Goal: Task Accomplishment & Management: Use online tool/utility

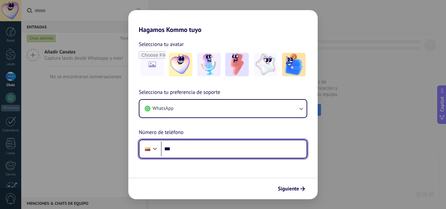
click at [242, 145] on input "***" at bounding box center [234, 149] width 146 height 15
type input "**********"
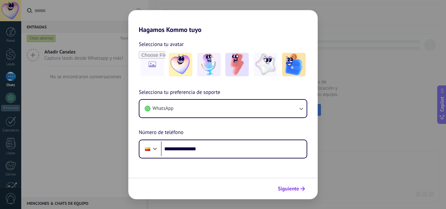
click at [302, 185] on button "Siguiente" at bounding box center [291, 189] width 33 height 11
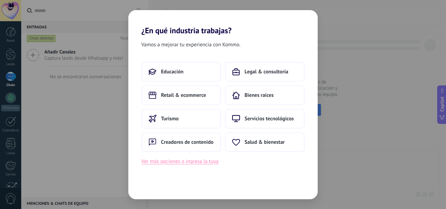
click at [206, 163] on button "Ver más opciones o ingresa la tuya" at bounding box center [179, 162] width 77 height 8
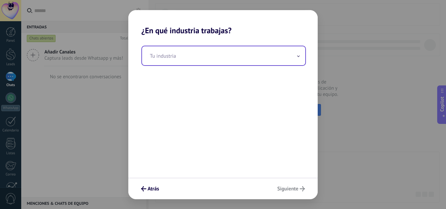
click at [293, 60] on input "text" at bounding box center [223, 55] width 163 height 19
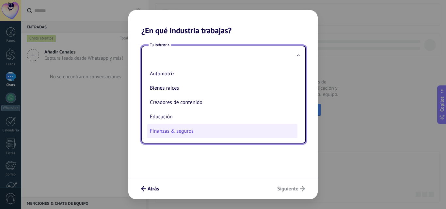
click at [186, 130] on li "Finanzas & seguros" at bounding box center [222, 131] width 150 height 14
type input "**********"
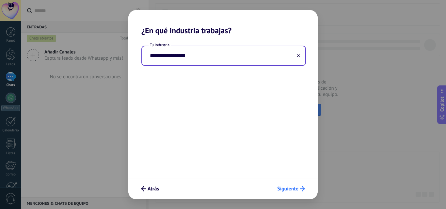
click at [288, 189] on span "Siguiente" at bounding box center [287, 189] width 21 height 5
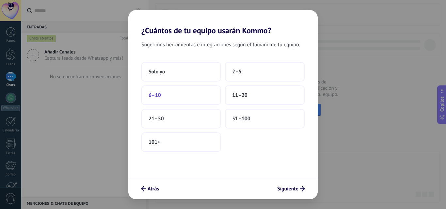
click at [164, 95] on button "6–10" at bounding box center [181, 96] width 80 height 20
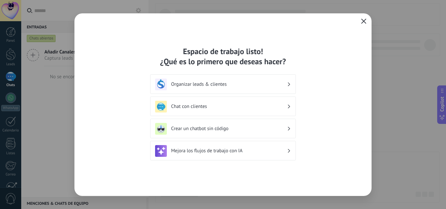
click at [362, 24] on icon "button" at bounding box center [363, 21] width 5 height 5
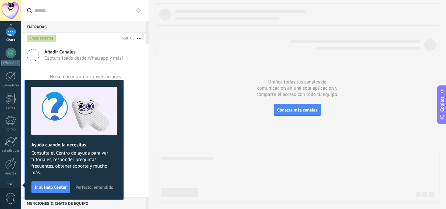
scroll to position [62, 0]
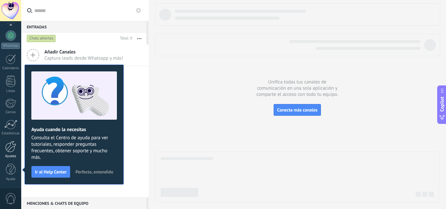
click at [11, 145] on div at bounding box center [10, 146] width 11 height 11
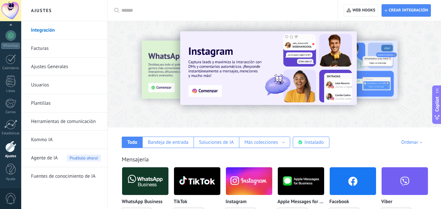
click at [146, 173] on img at bounding box center [145, 182] width 46 height 32
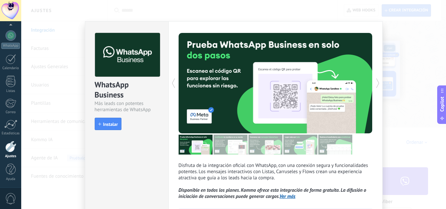
click at [111, 124] on span "Instalar" at bounding box center [110, 124] width 15 height 5
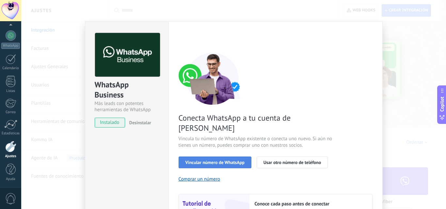
click at [212, 157] on button "Vincular número de WhatsApp" at bounding box center [215, 163] width 73 height 12
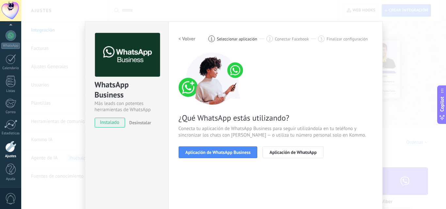
click at [212, 149] on button "Aplicación de WhatsApp Business" at bounding box center [218, 153] width 79 height 12
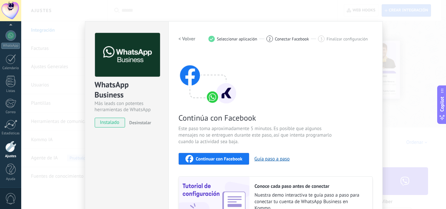
click at [217, 156] on div "Continuar con Facebook" at bounding box center [214, 159] width 57 height 8
click at [202, 154] on button "Continuar con Facebook" at bounding box center [214, 159] width 71 height 12
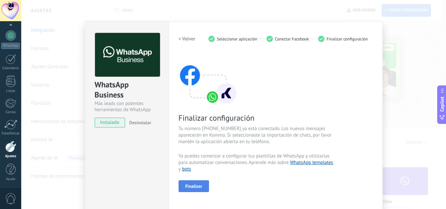
click at [186, 186] on span "Finalizar" at bounding box center [194, 186] width 17 height 5
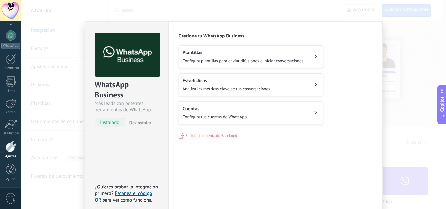
click at [299, 108] on button "Cuentas Configura tus cuentas de WhatsApp" at bounding box center [251, 113] width 144 height 23
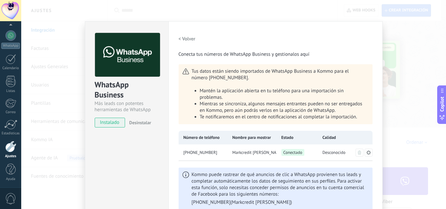
click at [338, 40] on div "< Volver Conecta tus números de WhatsApp Business y gestionalos aquí" at bounding box center [276, 45] width 194 height 25
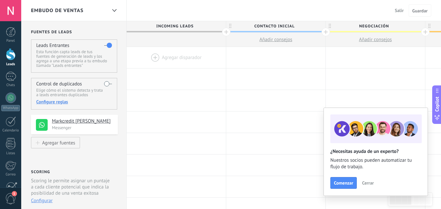
click at [366, 182] on span "Cerrar" at bounding box center [368, 183] width 12 height 5
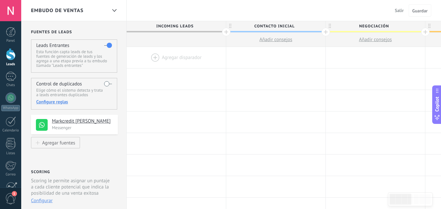
click at [191, 51] on div at bounding box center [176, 57] width 99 height 21
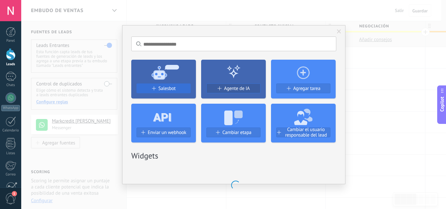
click at [173, 85] on button "Salesbot" at bounding box center [164, 89] width 54 height 10
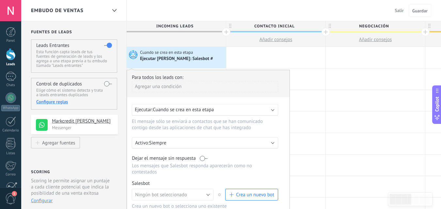
click at [232, 192] on span "Crea un nuevo bot" at bounding box center [251, 195] width 45 height 6
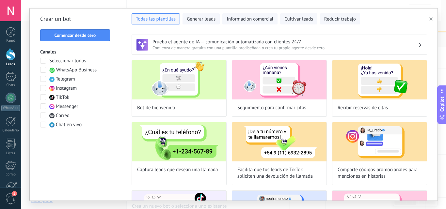
click at [64, 70] on span "WhatsApp Business" at bounding box center [76, 70] width 41 height 7
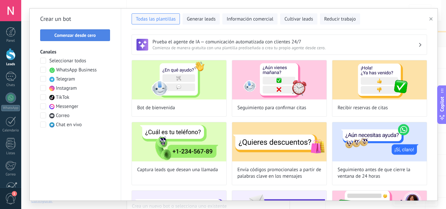
click at [75, 38] on span "Comenzar desde cero" at bounding box center [75, 35] width 41 height 5
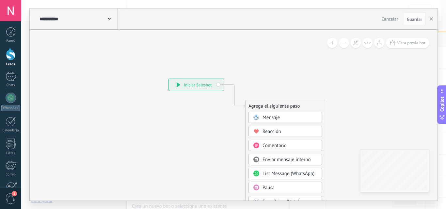
click at [271, 114] on div "Mensaje" at bounding box center [286, 117] width 74 height 11
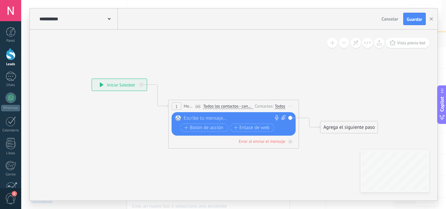
click at [259, 118] on div at bounding box center [232, 118] width 97 height 7
paste div
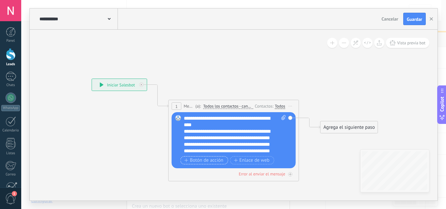
click at [200, 162] on span "Botón de acción" at bounding box center [204, 160] width 39 height 5
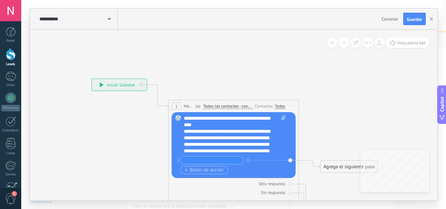
click at [203, 168] on span "Botón de acción" at bounding box center [204, 170] width 39 height 5
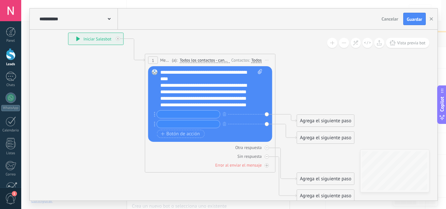
drag, startPoint x: 352, startPoint y: 99, endPoint x: 283, endPoint y: 154, distance: 88.2
click at [327, 51] on icon at bounding box center [200, 117] width 591 height 496
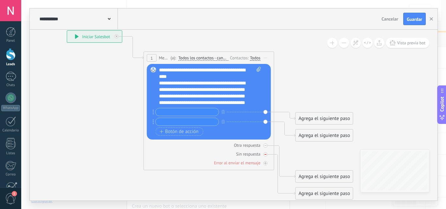
click at [266, 154] on icon at bounding box center [266, 155] width 2 height 2
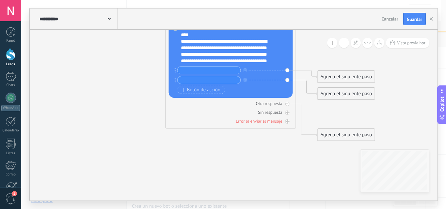
drag, startPoint x: 326, startPoint y: 141, endPoint x: 335, endPoint y: 129, distance: 14.9
click at [336, 110] on icon at bounding box center [220, 73] width 591 height 496
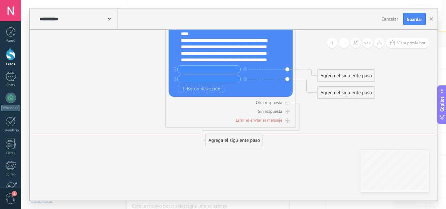
drag, startPoint x: 336, startPoint y: 132, endPoint x: 225, endPoint y: 141, distance: 111.1
click at [224, 141] on div "Agrega el siguiente paso" at bounding box center [234, 140] width 57 height 11
drag, startPoint x: 327, startPoint y: 93, endPoint x: 343, endPoint y: 106, distance: 20.7
click at [343, 98] on div "Agrega el siguiente paso" at bounding box center [346, 93] width 57 height 11
drag, startPoint x: 339, startPoint y: 75, endPoint x: 359, endPoint y: 59, distance: 25.4
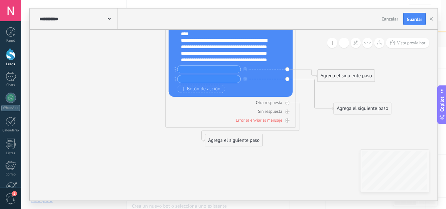
click at [359, 71] on div "Agrega el siguiente paso" at bounding box center [346, 76] width 57 height 11
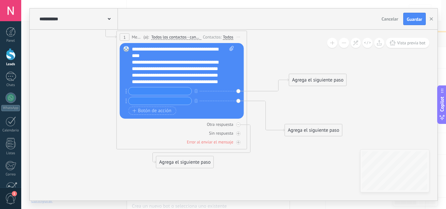
drag, startPoint x: 298, startPoint y: 111, endPoint x: 274, endPoint y: 128, distance: 29.4
click at [274, 128] on icon at bounding box center [181, 89] width 611 height 486
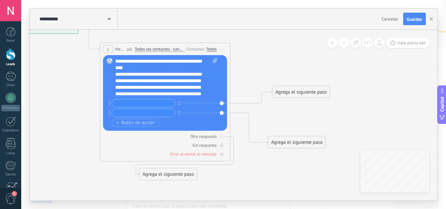
click at [309, 84] on icon at bounding box center [165, 101] width 611 height 486
drag, startPoint x: 307, startPoint y: 88, endPoint x: 315, endPoint y: 57, distance: 31.6
click at [315, 87] on div "Agrega el siguiente paso" at bounding box center [301, 92] width 57 height 11
click at [315, 59] on div "Agrega el siguiente paso" at bounding box center [309, 61] width 57 height 11
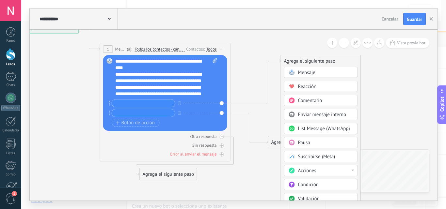
click at [328, 69] on div "Mensaje" at bounding box center [321, 72] width 74 height 11
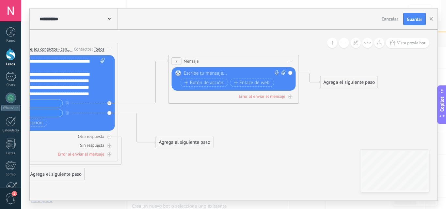
click at [203, 137] on div "Agrega el siguiente paso" at bounding box center [184, 142] width 57 height 11
click at [207, 152] on div "Mensaje" at bounding box center [200, 154] width 55 height 7
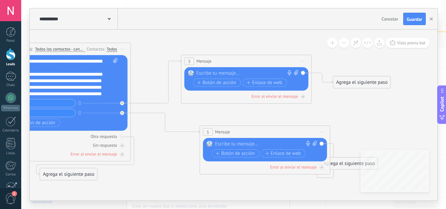
drag, startPoint x: 216, startPoint y: 138, endPoint x: 248, endPoint y: 126, distance: 34.4
click at [248, 126] on div "5 Mensaje ******* (a): Todos los contactos - canales seleccionados Todos los co…" at bounding box center [265, 132] width 130 height 12
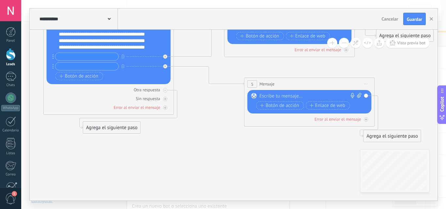
drag, startPoint x: 180, startPoint y: 145, endPoint x: 177, endPoint y: 118, distance: 27.3
click at [222, 100] on icon at bounding box center [189, 54] width 772 height 486
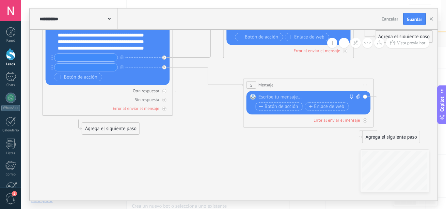
click at [118, 127] on div "Agrega el siguiente paso" at bounding box center [110, 129] width 57 height 11
click at [124, 142] on div "Mensaje" at bounding box center [126, 140] width 55 height 7
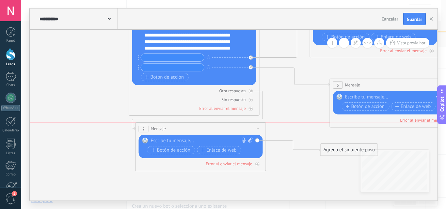
drag, startPoint x: 218, startPoint y: 126, endPoint x: 182, endPoint y: 124, distance: 35.7
click at [182, 124] on div "2 Mensaje ******* (a): Todos los contactos - canales seleccionados Todos los co…" at bounding box center [201, 129] width 130 height 12
click at [331, 148] on div "Agrega el siguiente paso" at bounding box center [349, 150] width 57 height 11
click at [332, 159] on rect at bounding box center [331, 161] width 6 height 6
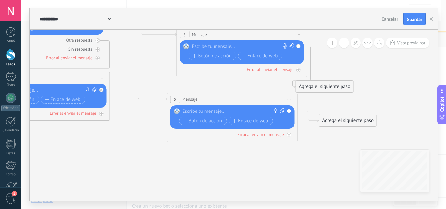
drag, startPoint x: 150, startPoint y: 79, endPoint x: 160, endPoint y: 88, distance: 12.7
click at [151, 77] on icon at bounding box center [127, 34] width 783 height 544
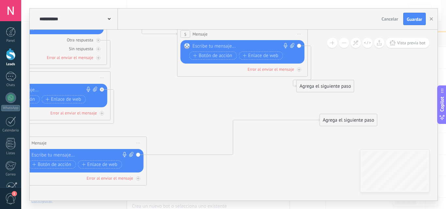
drag, startPoint x: 223, startPoint y: 101, endPoint x: 85, endPoint y: 135, distance: 142.2
click at [62, 144] on div "8 Mensaje ******* (a): Todos los contactos - canales seleccionados Todos los co…" at bounding box center [82, 143] width 130 height 12
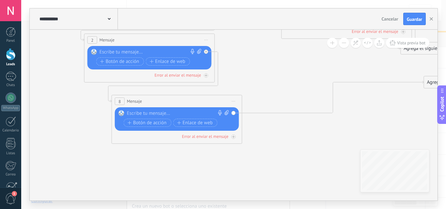
drag, startPoint x: 174, startPoint y: 120, endPoint x: 278, endPoint y: 82, distance: 110.6
click at [278, 82] on icon at bounding box center [232, 16] width 783 height 584
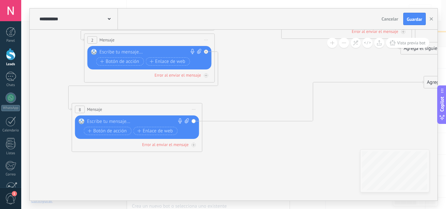
drag, startPoint x: 172, startPoint y: 103, endPoint x: 166, endPoint y: 105, distance: 5.5
click at [166, 105] on div "8 Mensaje ******* (a): Todos los contactos - canales seleccionados Todos los co…" at bounding box center [137, 110] width 130 height 12
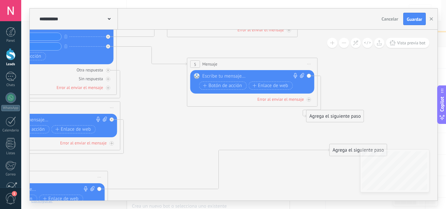
drag, startPoint x: 314, startPoint y: 73, endPoint x: 220, endPoint y: 141, distance: 116.4
click at [220, 141] on icon at bounding box center [137, 88] width 783 height 592
drag, startPoint x: 340, startPoint y: 150, endPoint x: 188, endPoint y: 131, distance: 153.9
click at [187, 131] on div "Agrega el siguiente paso" at bounding box center [204, 130] width 57 height 11
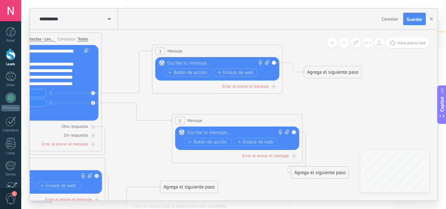
drag, startPoint x: 271, startPoint y: 126, endPoint x: 220, endPoint y: 182, distance: 74.9
click at [255, 183] on icon at bounding box center [117, 144] width 772 height 592
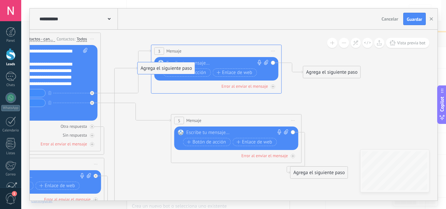
drag, startPoint x: 142, startPoint y: 126, endPoint x: 182, endPoint y: 66, distance: 72.1
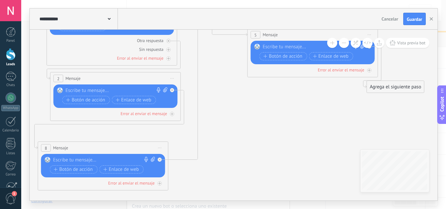
drag, startPoint x: 154, startPoint y: 167, endPoint x: 227, endPoint y: 84, distance: 110.9
click at [229, 81] on icon at bounding box center [193, 58] width 772 height 592
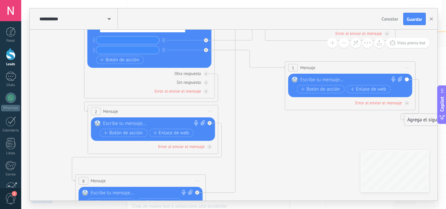
click at [280, 140] on icon at bounding box center [230, 91] width 772 height 592
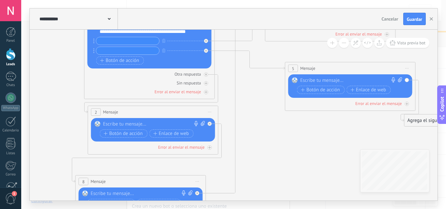
click at [133, 125] on div at bounding box center [151, 124] width 97 height 7
paste div
drag, startPoint x: 137, startPoint y: 124, endPoint x: 95, endPoint y: 121, distance: 42.6
click at [95, 121] on div "Reemplazar Quitar Convertir a mensaje de voz Arrastre la imagen aquí para adjun…" at bounding box center [153, 130] width 124 height 24
click at [121, 43] on input "text" at bounding box center [127, 41] width 63 height 8
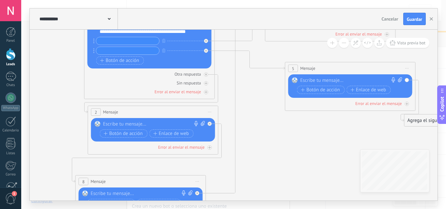
paste input "**********"
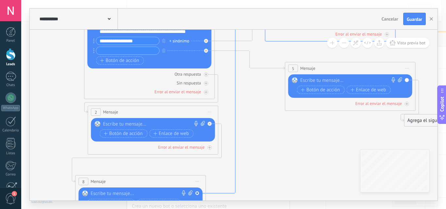
type input "**********"
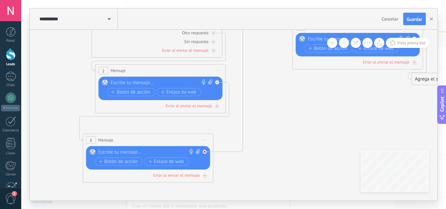
drag, startPoint x: 258, startPoint y: 162, endPoint x: 201, endPoint y: 152, distance: 58.0
click at [259, 124] on icon at bounding box center [238, 50] width 772 height 592
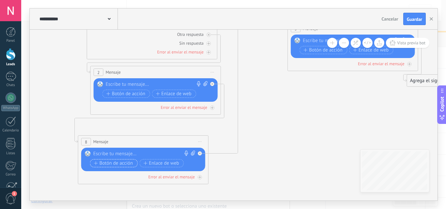
click at [119, 162] on span "Botón de acción" at bounding box center [113, 163] width 39 height 5
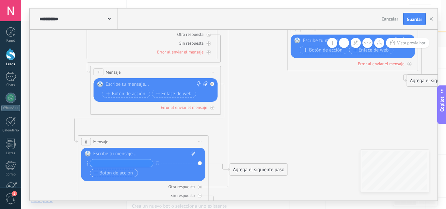
click at [116, 173] on span "Botón de acción" at bounding box center [113, 173] width 39 height 5
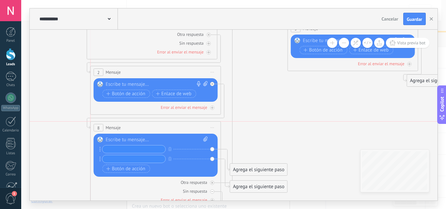
drag, startPoint x: 147, startPoint y: 143, endPoint x: 158, endPoint y: 132, distance: 15.5
click at [158, 129] on div "8 Mensaje ******* (a): Todos los contactos - canales seleccionados Todos los co…" at bounding box center [156, 128] width 130 height 12
click at [141, 150] on input "text" at bounding box center [134, 150] width 63 height 8
paste input "**********"
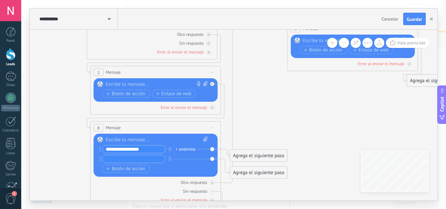
type input "**********"
click at [293, 134] on icon at bounding box center [233, 77] width 772 height 642
click at [158, 141] on div at bounding box center [157, 140] width 102 height 7
paste div
drag, startPoint x: 152, startPoint y: 141, endPoint x: 101, endPoint y: 139, distance: 51.4
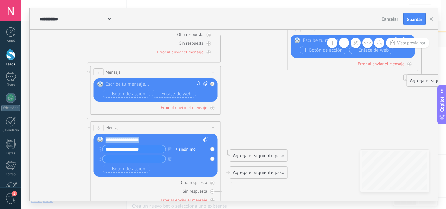
click at [101, 139] on div "Reemplazar Quitar Convertir a mensaje de voz Arrastre la imagen aquí para adjun…" at bounding box center [156, 155] width 124 height 43
click at [133, 159] on input "text" at bounding box center [134, 160] width 63 height 8
paste input "**********"
type input "**********"
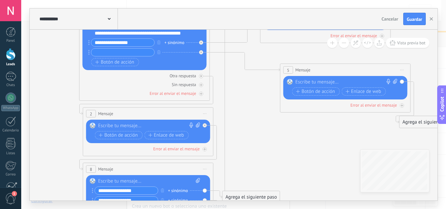
drag, startPoint x: 268, startPoint y: 93, endPoint x: 260, endPoint y: 134, distance: 42.2
click at [260, 134] on icon at bounding box center [225, 118] width 772 height 642
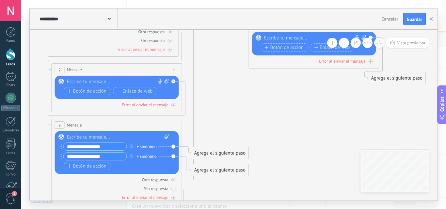
drag, startPoint x: 269, startPoint y: 111, endPoint x: 240, endPoint y: 147, distance: 45.9
click at [243, 107] on icon at bounding box center [194, 74] width 772 height 642
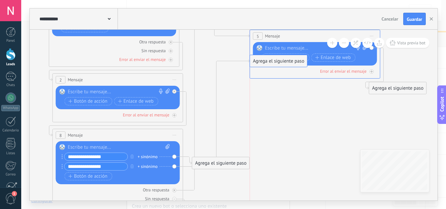
drag, startPoint x: 229, startPoint y: 181, endPoint x: 290, endPoint y: 61, distance: 134.9
click at [175, 191] on icon at bounding box center [175, 191] width 2 height 2
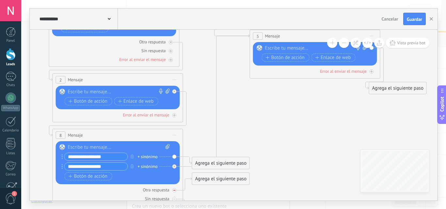
click at [177, 191] on div "Otra respuesta" at bounding box center [118, 190] width 124 height 6
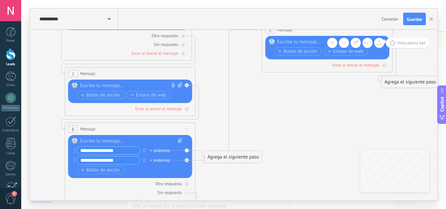
drag, startPoint x: 231, startPoint y: 182, endPoint x: 233, endPoint y: 175, distance: 7.1
click at [233, 181] on icon at bounding box center [207, 71] width 772 height 628
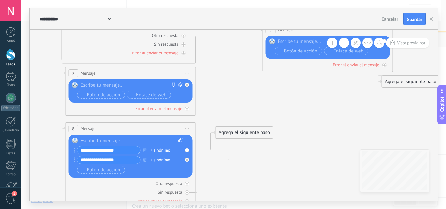
drag, startPoint x: 238, startPoint y: 158, endPoint x: 249, endPoint y: 140, distance: 22.0
click at [247, 136] on div "Agrega el siguiente paso" at bounding box center [244, 132] width 57 height 11
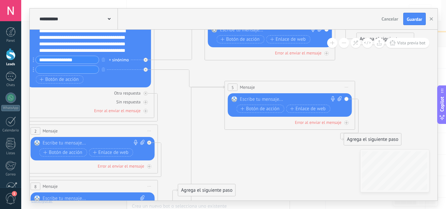
drag, startPoint x: 308, startPoint y: 174, endPoint x: 272, endPoint y: 190, distance: 40.4
click at [298, 189] on icon at bounding box center [170, 129] width 772 height 628
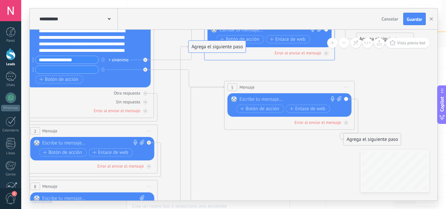
drag, startPoint x: 217, startPoint y: 187, endPoint x: 228, endPoint y: 43, distance: 144.2
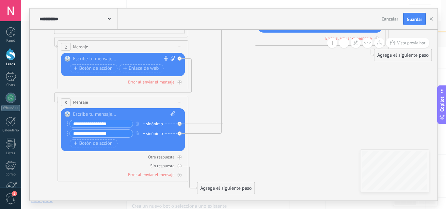
drag, startPoint x: 175, startPoint y: 168, endPoint x: 208, endPoint y: 86, distance: 88.5
click at [208, 85] on icon at bounding box center [200, 44] width 772 height 628
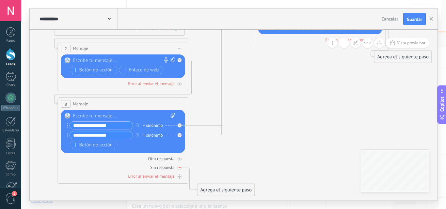
click at [180, 167] on icon at bounding box center [180, 168] width 2 height 2
click at [138, 115] on div at bounding box center [124, 116] width 102 height 7
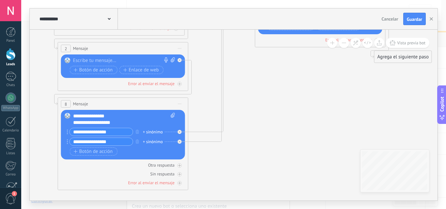
click at [140, 57] on div "Reemplazar Quitar Convertir a mensaje de voz Arrastre la imagen aquí para adjun…" at bounding box center [123, 67] width 124 height 24
click at [137, 59] on div at bounding box center [121, 61] width 97 height 7
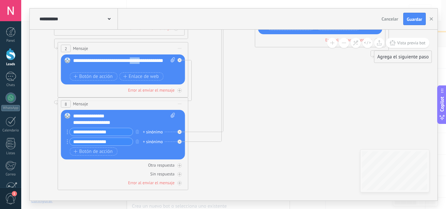
drag, startPoint x: 147, startPoint y: 61, endPoint x: 135, endPoint y: 61, distance: 12.1
click at [135, 61] on div "**********" at bounding box center [124, 64] width 102 height 13
click at [98, 69] on div "**********" at bounding box center [124, 64] width 102 height 13
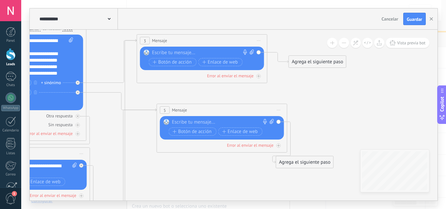
drag, startPoint x: 277, startPoint y: 98, endPoint x: 181, endPoint y: 193, distance: 134.9
click at [180, 199] on icon at bounding box center [102, 152] width 772 height 628
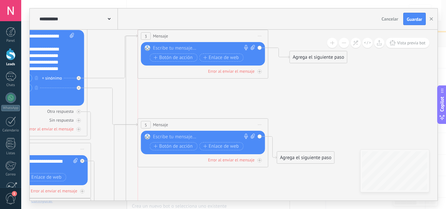
drag, startPoint x: 226, startPoint y: 102, endPoint x: 206, endPoint y: 121, distance: 28.2
click at [206, 121] on div "5 Mensaje ******* (a): Todos los contactos - canales seleccionados Todos los co…" at bounding box center [203, 125] width 130 height 12
click at [200, 137] on div at bounding box center [201, 137] width 97 height 7
paste div
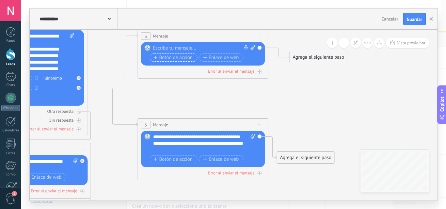
click at [163, 58] on span "Botón de acción" at bounding box center [173, 57] width 39 height 5
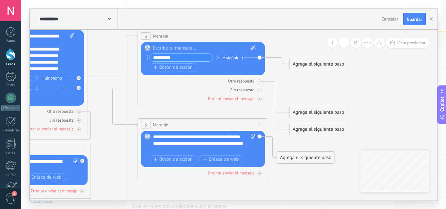
type input "*********"
click at [179, 48] on div at bounding box center [204, 48] width 102 height 7
click at [191, 52] on div "Reemplazar Quitar Convertir a mensaje de voz Arrastre la imagen aquí para adjun…" at bounding box center [204, 59] width 102 height 28
click at [192, 50] on div at bounding box center [204, 48] width 102 height 7
paste div
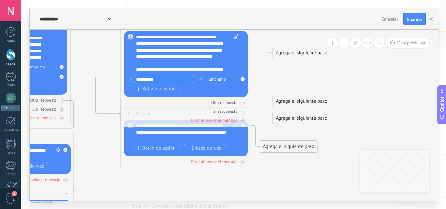
drag, startPoint x: 287, startPoint y: 50, endPoint x: 265, endPoint y: 102, distance: 56.7
click at [264, 36] on icon at bounding box center [86, 133] width 772 height 622
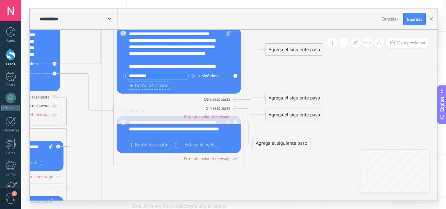
drag, startPoint x: 236, startPoint y: 98, endPoint x: 238, endPoint y: 104, distance: 6.1
click at [236, 98] on div at bounding box center [236, 100] width 4 height 4
click at [238, 110] on div "Sin respuesta" at bounding box center [179, 108] width 124 height 6
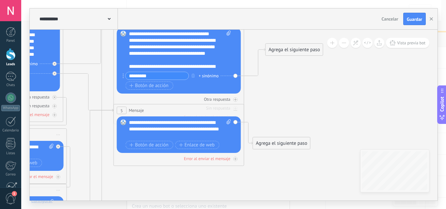
drag, startPoint x: 146, startPoint y: 160, endPoint x: 142, endPoint y: 174, distance: 14.8
drag, startPoint x: 150, startPoint y: 158, endPoint x: 141, endPoint y: 172, distance: 15.6
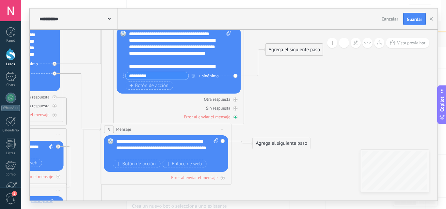
drag, startPoint x: 186, startPoint y: 108, endPoint x: 204, endPoint y: 118, distance: 20.7
click at [173, 127] on div "5 Mensaje ******* (a): Todos los contactos - canales seleccionados Todos los co…" at bounding box center [166, 130] width 130 height 12
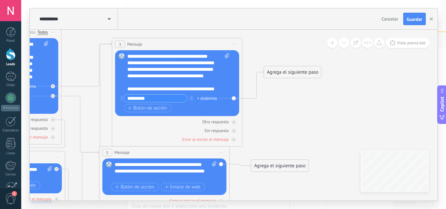
drag, startPoint x: 290, startPoint y: 101, endPoint x: 281, endPoint y: 117, distance: 17.8
click at [289, 114] on icon at bounding box center [77, 152] width 772 height 622
drag, startPoint x: 294, startPoint y: 74, endPoint x: 290, endPoint y: 85, distance: 11.8
click at [325, 62] on div "Agrega el siguiente paso" at bounding box center [323, 61] width 57 height 11
click at [233, 123] on icon at bounding box center [233, 122] width 3 height 3
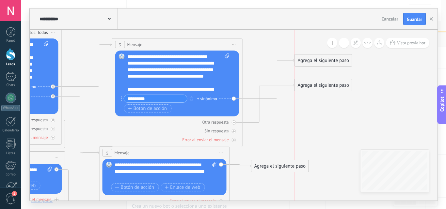
drag, startPoint x: 319, startPoint y: 73, endPoint x: 321, endPoint y: 86, distance: 12.5
click at [321, 86] on div "Agrega el siguiente paso" at bounding box center [323, 85] width 57 height 11
click at [320, 62] on div "Agrega el siguiente paso" at bounding box center [323, 60] width 57 height 11
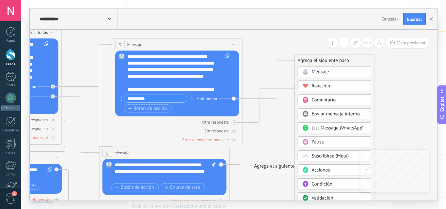
click at [325, 70] on span "Mensaje" at bounding box center [320, 72] width 17 height 6
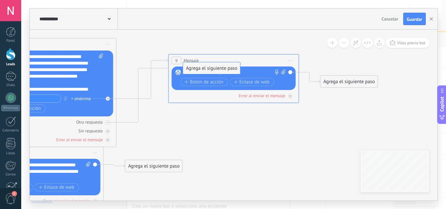
drag, startPoint x: 214, startPoint y: 117, endPoint x: 232, endPoint y: 70, distance: 49.9
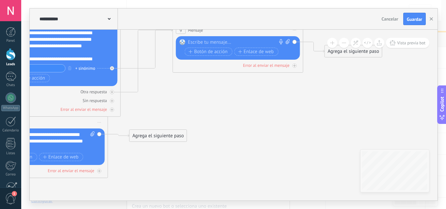
drag, startPoint x: 219, startPoint y: 119, endPoint x: 225, endPoint y: 76, distance: 43.5
click at [225, 76] on icon at bounding box center [46, 122] width 955 height 622
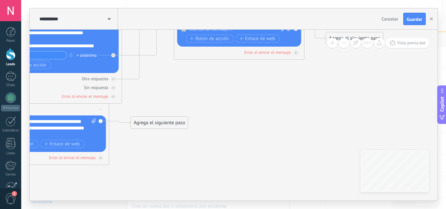
drag, startPoint x: 213, startPoint y: 55, endPoint x: 204, endPoint y: 75, distance: 22.4
drag, startPoint x: 212, startPoint y: 52, endPoint x: 196, endPoint y: 64, distance: 19.5
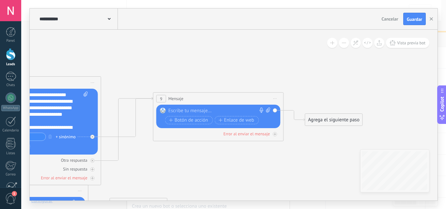
drag, startPoint x: 264, startPoint y: 116, endPoint x: 218, endPoint y: 148, distance: 56.0
click at [244, 196] on icon at bounding box center [26, 191] width 955 height 622
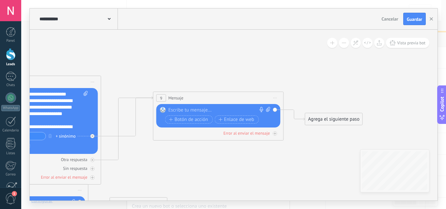
click at [200, 108] on div at bounding box center [217, 110] width 97 height 7
paste div
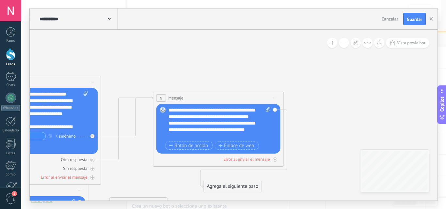
drag, startPoint x: 293, startPoint y: 174, endPoint x: 236, endPoint y: 180, distance: 57.5
click at [236, 181] on div "Agrega el siguiente paso" at bounding box center [232, 186] width 57 height 11
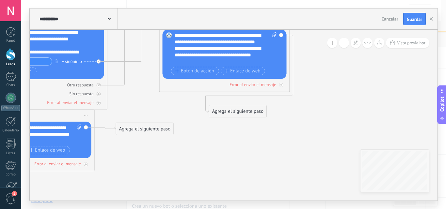
drag, startPoint x: 317, startPoint y: 101, endPoint x: 299, endPoint y: 91, distance: 20.5
click at [318, 87] on icon at bounding box center [5, 69] width 898 height 531
click at [251, 112] on div "Agrega el siguiente paso" at bounding box center [237, 111] width 57 height 11
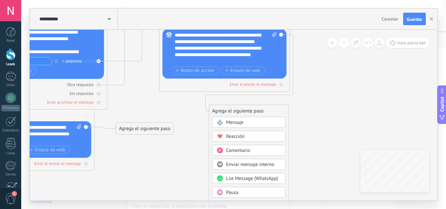
click at [249, 125] on div "Mensaje" at bounding box center [253, 123] width 55 height 7
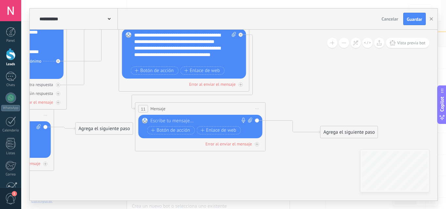
drag, startPoint x: 250, startPoint y: 110, endPoint x: 213, endPoint y: 108, distance: 36.7
click at [213, 108] on div "11 Mensaje ******* (a): Todos los contactos - canales seleccionados Todos los c…" at bounding box center [201, 109] width 130 height 12
click at [201, 119] on div at bounding box center [195, 121] width 97 height 7
paste div
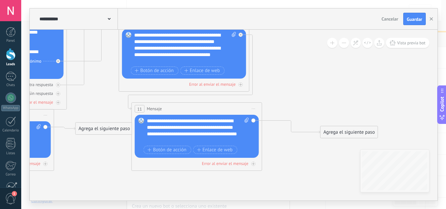
click at [247, 120] on icon at bounding box center [247, 120] width 4 height 5
click input "Subir" at bounding box center [0, 0] width 0 height 0
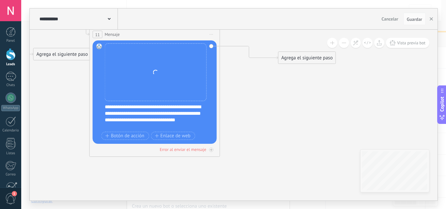
drag, startPoint x: 292, startPoint y: 163, endPoint x: 251, endPoint y: 90, distance: 84.3
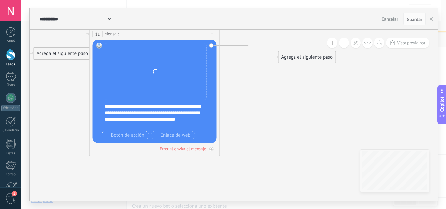
click at [128, 134] on span "Botón de acción" at bounding box center [125, 135] width 39 height 5
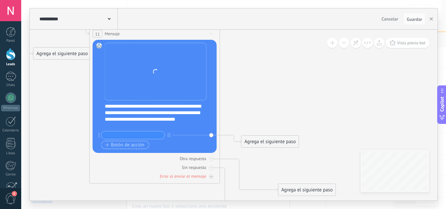
click at [126, 146] on span "Botón de acción" at bounding box center [125, 145] width 39 height 5
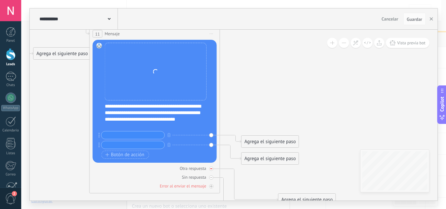
click at [212, 169] on icon at bounding box center [211, 169] width 2 height 1
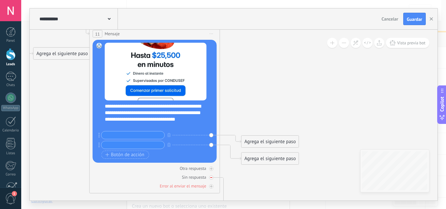
click at [211, 176] on div at bounding box center [211, 178] width 4 height 4
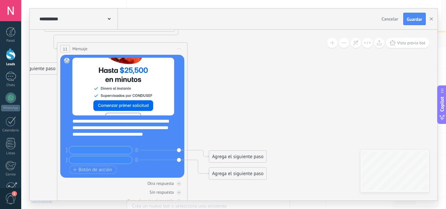
drag, startPoint x: 255, startPoint y: 180, endPoint x: 222, endPoint y: 183, distance: 32.8
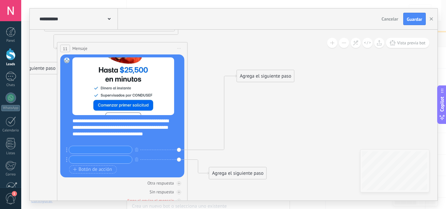
drag, startPoint x: 230, startPoint y: 156, endPoint x: 256, endPoint y: 94, distance: 66.3
click at [259, 72] on div "Agrega el siguiente paso" at bounding box center [265, 76] width 57 height 11
drag, startPoint x: 231, startPoint y: 171, endPoint x: 277, endPoint y: 136, distance: 58.0
click at [286, 157] on div "Agrega el siguiente paso" at bounding box center [291, 160] width 57 height 11
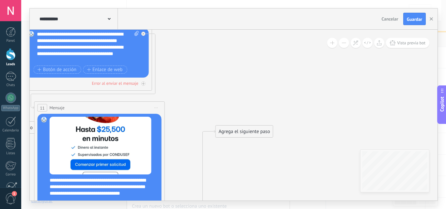
drag, startPoint x: 244, startPoint y: 166, endPoint x: 242, endPoint y: 175, distance: 9.7
drag, startPoint x: 238, startPoint y: 131, endPoint x: 268, endPoint y: 107, distance: 37.7
click at [268, 107] on div "Agrega el siguiente paso" at bounding box center [273, 108] width 57 height 11
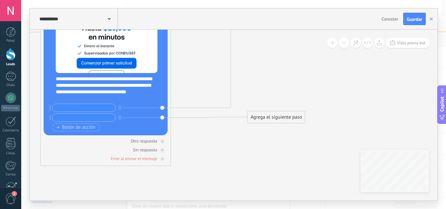
drag, startPoint x: 275, startPoint y: 82, endPoint x: 268, endPoint y: 38, distance: 44.3
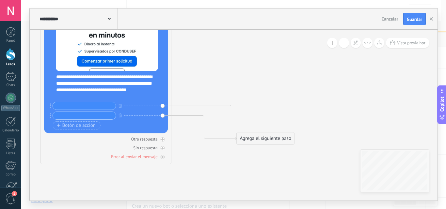
drag, startPoint x: 274, startPoint y: 120, endPoint x: 263, endPoint y: 143, distance: 25.7
click at [263, 143] on div "Agrega el siguiente paso" at bounding box center [265, 138] width 57 height 11
click at [161, 139] on div at bounding box center [163, 140] width 4 height 4
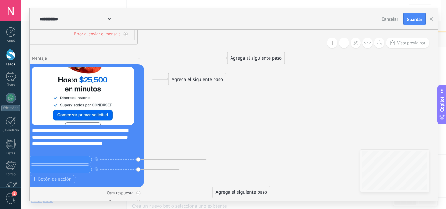
drag, startPoint x: 199, startPoint y: 153, endPoint x: 179, endPoint y: 124, distance: 35.9
click at [177, 202] on div "**********" at bounding box center [233, 104] width 425 height 209
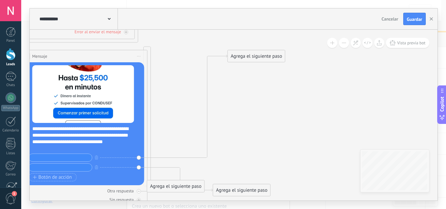
drag, startPoint x: 185, startPoint y: 76, endPoint x: 163, endPoint y: 186, distance: 111.3
click at [163, 186] on div "Agrega el siguiente paso" at bounding box center [175, 186] width 57 height 11
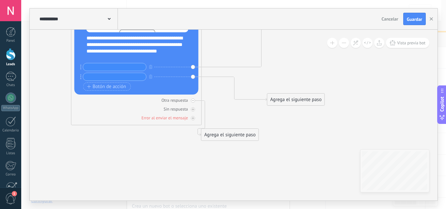
drag, startPoint x: 274, startPoint y: 88, endPoint x: 285, endPoint y: 63, distance: 27.1
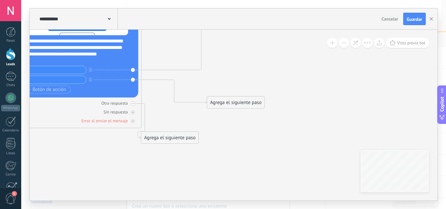
drag, startPoint x: 231, startPoint y: 142, endPoint x: 169, endPoint y: 147, distance: 62.9
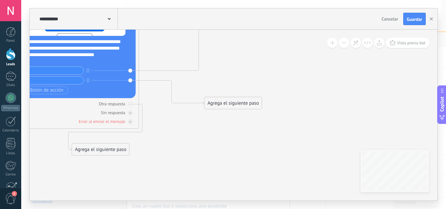
drag, startPoint x: 180, startPoint y: 139, endPoint x: 105, endPoint y: 152, distance: 75.9
click at [104, 152] on div "Agrega el siguiente paso" at bounding box center [100, 149] width 57 height 11
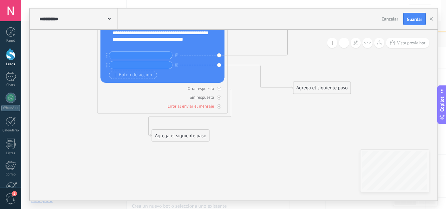
drag, startPoint x: 209, startPoint y: 130, endPoint x: 218, endPoint y: 121, distance: 13.0
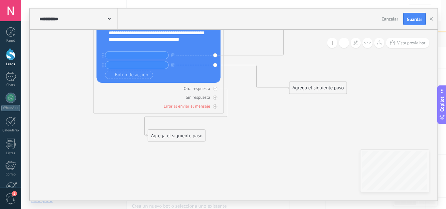
click at [189, 138] on div "Agrega el siguiente paso" at bounding box center [176, 136] width 57 height 11
click at [185, 145] on div "Mensaje" at bounding box center [192, 147] width 55 height 7
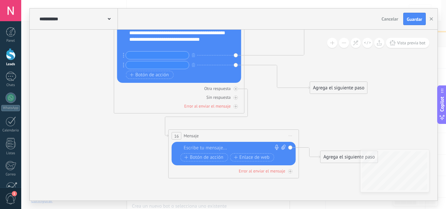
click at [187, 147] on div at bounding box center [232, 148] width 97 height 7
paste div
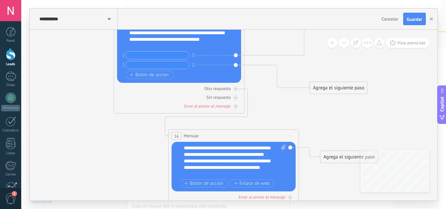
click at [169, 55] on input "text" at bounding box center [157, 56] width 63 height 8
paste input "**********"
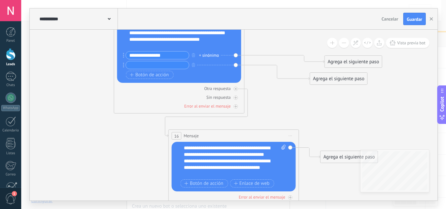
type input "**********"
click at [165, 68] on input "text" at bounding box center [157, 65] width 63 height 8
paste input "**********"
type input "**********"
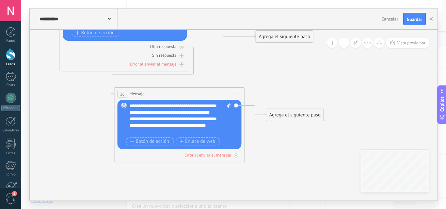
drag, startPoint x: 274, startPoint y: 104, endPoint x: 232, endPoint y: 67, distance: 56.0
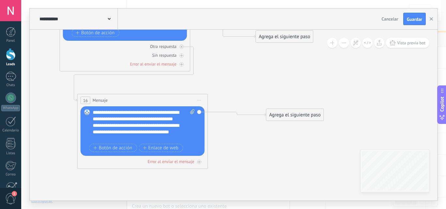
drag, startPoint x: 191, startPoint y: 96, endPoint x: 205, endPoint y: 86, distance: 16.1
click at [170, 99] on div "16 Mensaje ******* (a): Todos los contactos - canales seleccionados Todos los c…" at bounding box center [143, 100] width 130 height 12
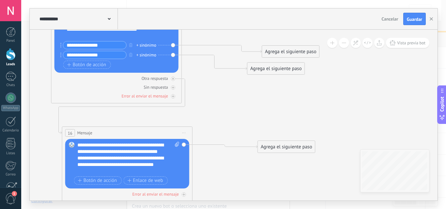
drag, startPoint x: 262, startPoint y: 77, endPoint x: 252, endPoint y: 109, distance: 32.9
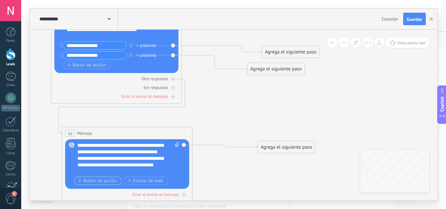
click at [95, 182] on span "Botón de acción" at bounding box center [97, 181] width 39 height 5
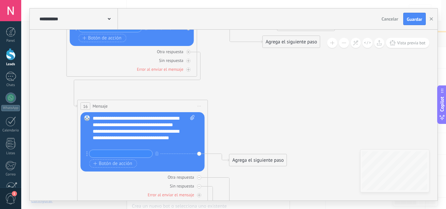
drag, startPoint x: 262, startPoint y: 104, endPoint x: 275, endPoint y: 82, distance: 25.3
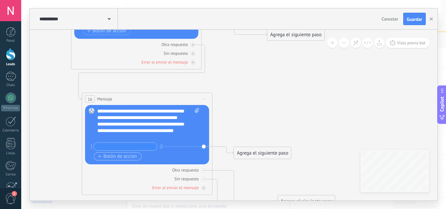
drag, startPoint x: 124, startPoint y: 158, endPoint x: 258, endPoint y: 119, distance: 140.4
click at [124, 158] on span "Botón de acción" at bounding box center [117, 156] width 39 height 5
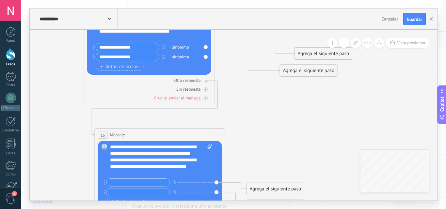
drag, startPoint x: 282, startPoint y: 113, endPoint x: 224, endPoint y: 103, distance: 59.0
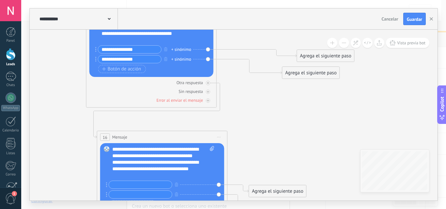
click at [135, 185] on input "text" at bounding box center [140, 185] width 63 height 8
paste input "**********"
type input "**********"
click at [139, 193] on input "text" at bounding box center [140, 195] width 63 height 8
paste input "**********"
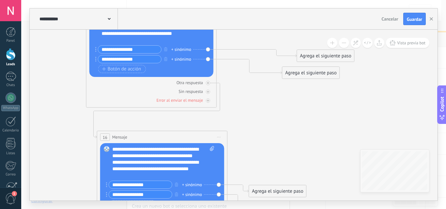
drag, startPoint x: 115, startPoint y: 194, endPoint x: 108, endPoint y: 195, distance: 7.9
click at [108, 195] on div "**********" at bounding box center [139, 195] width 66 height 8
type input "**********"
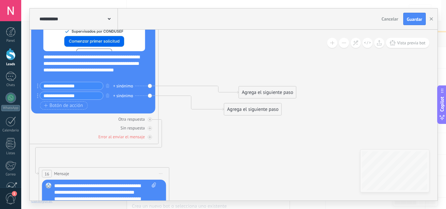
drag, startPoint x: 287, startPoint y: 147, endPoint x: 237, endPoint y: 152, distance: 49.6
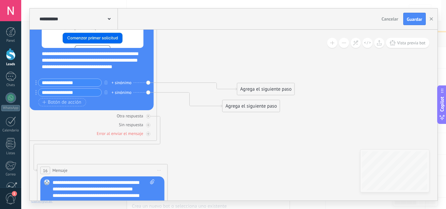
click at [259, 91] on div "Agrega el siguiente paso" at bounding box center [266, 89] width 57 height 11
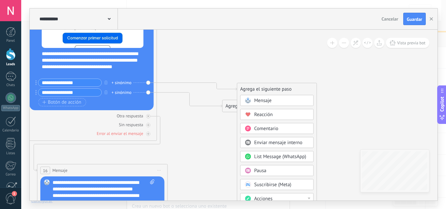
click at [259, 98] on span "Mensaje" at bounding box center [263, 101] width 17 height 6
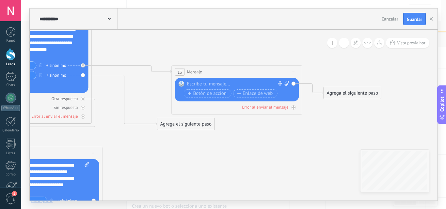
drag, startPoint x: 244, startPoint y: 83, endPoint x: 249, endPoint y: 61, distance: 22.2
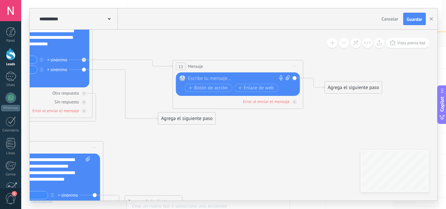
click at [202, 118] on div "Agrega el siguiente paso" at bounding box center [186, 118] width 57 height 11
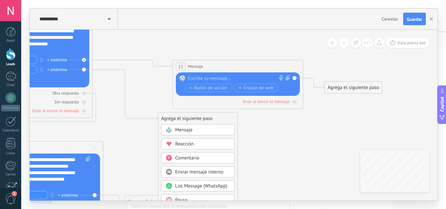
click at [202, 132] on div "Mensaje" at bounding box center [202, 130] width 55 height 7
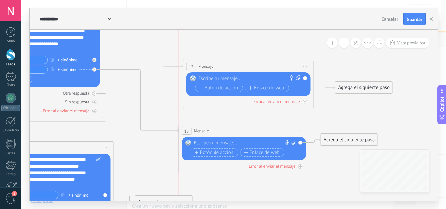
drag, startPoint x: 221, startPoint y: 115, endPoint x: 233, endPoint y: 130, distance: 19.5
click at [235, 130] on div "15 Mensaje ******* (a): Todos los contactos - canales seleccionados Todos los c…" at bounding box center [244, 131] width 130 height 12
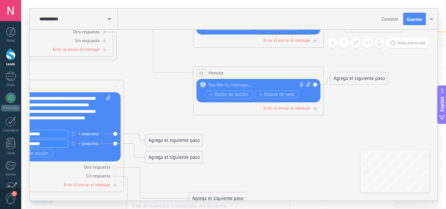
drag, startPoint x: 141, startPoint y: 162, endPoint x: 152, endPoint y: 100, distance: 62.7
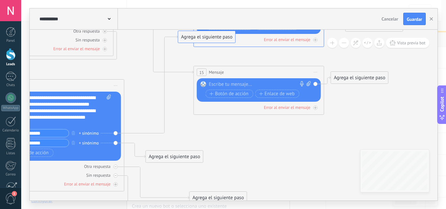
drag, startPoint x: 170, startPoint y: 138, endPoint x: 202, endPoint y: 35, distance: 107.9
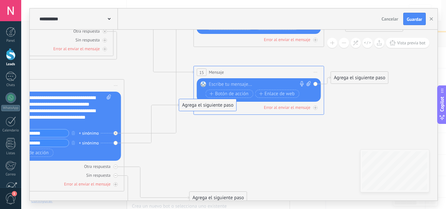
drag, startPoint x: 187, startPoint y: 156, endPoint x: 221, endPoint y: 102, distance: 63.5
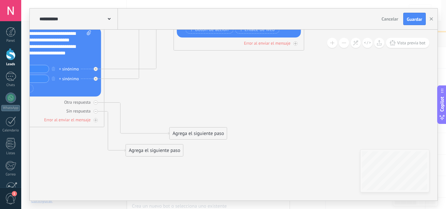
drag, startPoint x: 218, startPoint y: 158, endPoint x: 152, endPoint y: 120, distance: 75.7
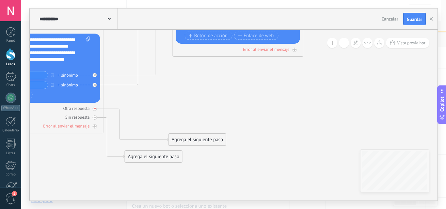
drag, startPoint x: 96, startPoint y: 118, endPoint x: 94, endPoint y: 111, distance: 7.1
click at [96, 117] on icon at bounding box center [95, 118] width 2 height 2
click at [94, 110] on icon at bounding box center [95, 109] width 2 height 2
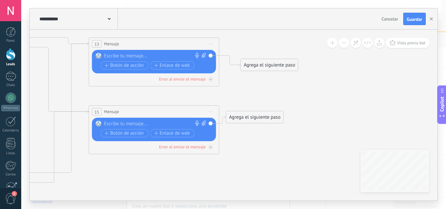
drag, startPoint x: 244, startPoint y: 93, endPoint x: 160, endPoint y: 191, distance: 129.0
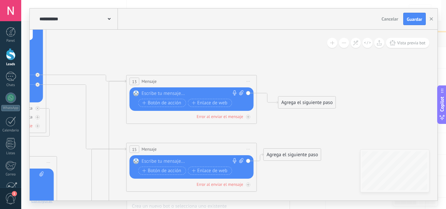
drag, startPoint x: 297, startPoint y: 150, endPoint x: 344, endPoint y: 179, distance: 55.6
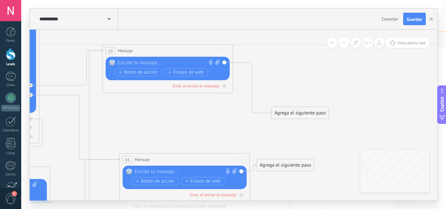
drag, startPoint x: 204, startPoint y: 93, endPoint x: 200, endPoint y: 91, distance: 4.7
click at [187, 53] on div "13 Mensaje ******* (a): Todos los contactos - canales seleccionados Todos los c…" at bounding box center [168, 51] width 130 height 12
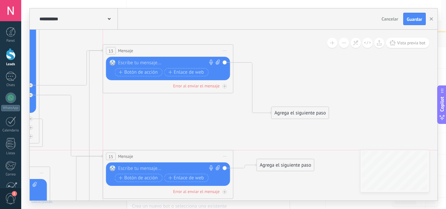
drag, startPoint x: 179, startPoint y: 162, endPoint x: 158, endPoint y: 161, distance: 20.3
click at [158, 161] on div "15 Mensaje ******* (a): Todos los contactos - canales seleccionados Todos los c…" at bounding box center [168, 157] width 130 height 12
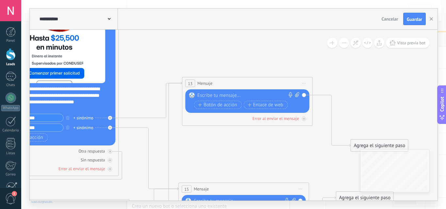
drag, startPoint x: 159, startPoint y: 119, endPoint x: 223, endPoint y: 94, distance: 68.3
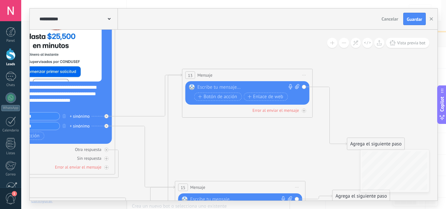
drag, startPoint x: 236, startPoint y: 78, endPoint x: 240, endPoint y: 70, distance: 9.4
click at [240, 70] on div "13 Mensaje ******* (a): Todos los contactos - canales seleccionados Todos los c…" at bounding box center [248, 75] width 130 height 12
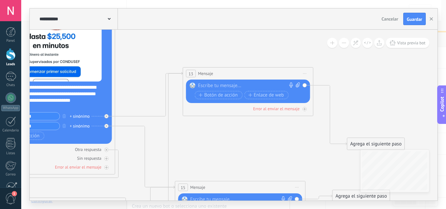
click at [228, 88] on div at bounding box center [246, 86] width 97 height 7
paste div
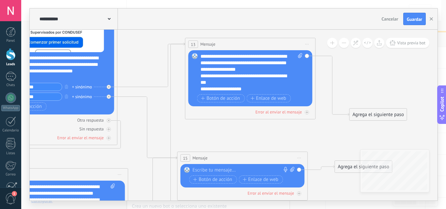
drag, startPoint x: 210, startPoint y: 166, endPoint x: 208, endPoint y: 118, distance: 48.1
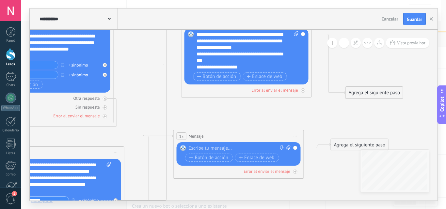
click at [235, 149] on div at bounding box center [237, 148] width 97 height 7
paste div
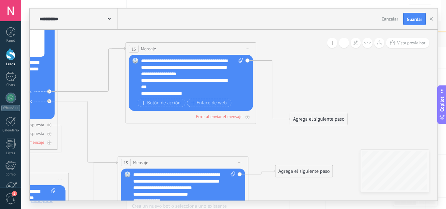
drag, startPoint x: 269, startPoint y: 112, endPoint x: 215, endPoint y: 138, distance: 60.4
click at [172, 103] on span "Botón de acción" at bounding box center [161, 103] width 39 height 5
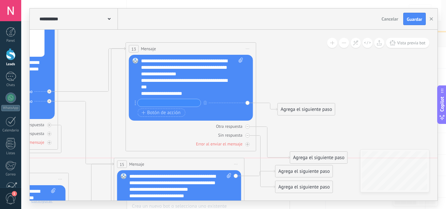
drag, startPoint x: 183, startPoint y: 158, endPoint x: 176, endPoint y: 161, distance: 8.3
click at [176, 161] on div "15 Mensaje ******* (a): Todos los contactos - canales seleccionados Todos los c…" at bounding box center [179, 164] width 130 height 12
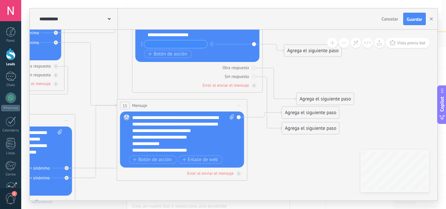
drag, startPoint x: 174, startPoint y: 154, endPoint x: 179, endPoint y: 108, distance: 45.7
click at [157, 158] on span "Botón de acción" at bounding box center [152, 159] width 39 height 5
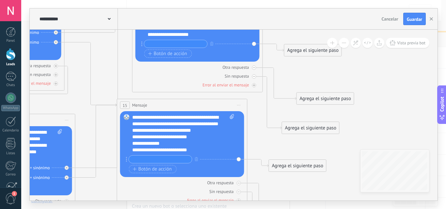
click at [197, 151] on div "**********" at bounding box center [177, 150] width 91 height 7
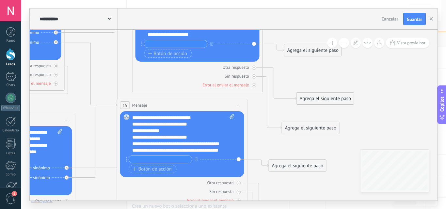
scroll to position [19, 0]
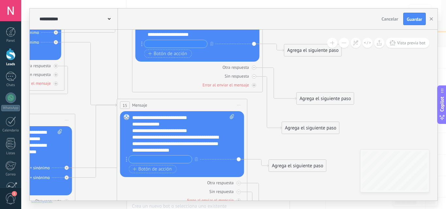
click at [163, 158] on input "text" at bounding box center [160, 160] width 63 height 8
drag, startPoint x: 158, startPoint y: 159, endPoint x: 121, endPoint y: 161, distance: 36.7
click at [121, 161] on div "Reemplazar Quitar Convertir a mensaje de voz Arrastre la imagen aquí para adjun…" at bounding box center [182, 144] width 124 height 66
type input "*******"
click at [183, 44] on input "text" at bounding box center [175, 44] width 63 height 8
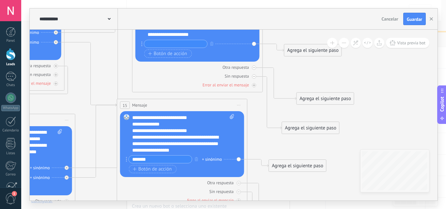
paste input "*******"
type input "*******"
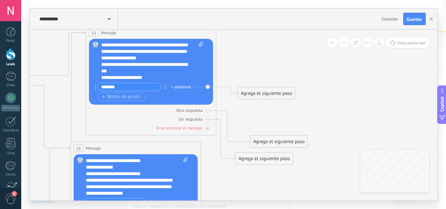
drag, startPoint x: 316, startPoint y: 73, endPoint x: 273, endPoint y: 113, distance: 58.9
drag, startPoint x: 274, startPoint y: 141, endPoint x: 287, endPoint y: 124, distance: 21.1
click at [287, 137] on div "Agrega el siguiente paso" at bounding box center [279, 142] width 57 height 11
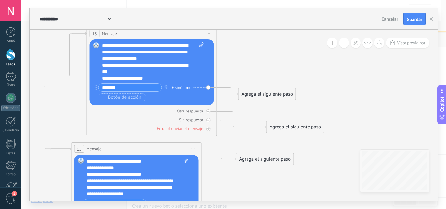
drag, startPoint x: 276, startPoint y: 85, endPoint x: 278, endPoint y: 88, distance: 3.4
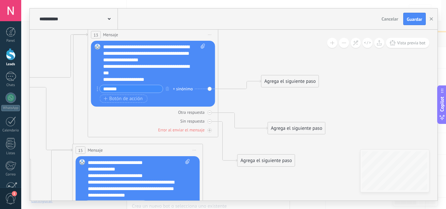
drag, startPoint x: 273, startPoint y: 96, endPoint x: 295, endPoint y: 81, distance: 26.2
click at [295, 81] on div "Agrega el siguiente paso" at bounding box center [290, 81] width 57 height 11
click at [294, 83] on div "Agrega el siguiente paso" at bounding box center [290, 81] width 57 height 11
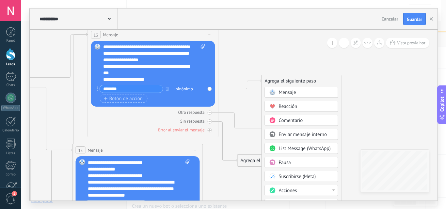
click at [289, 89] on div "Mensaje" at bounding box center [302, 92] width 74 height 11
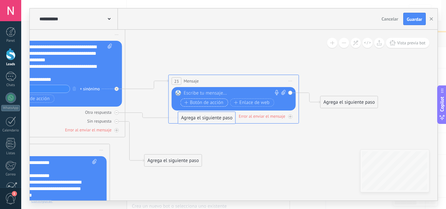
drag, startPoint x: 219, startPoint y: 125, endPoint x: 226, endPoint y: 106, distance: 20.3
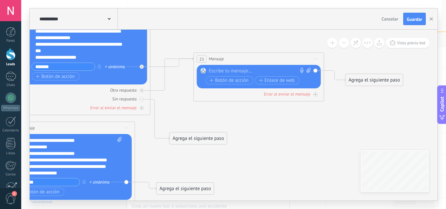
drag, startPoint x: 277, startPoint y: 123, endPoint x: 286, endPoint y: 113, distance: 13.6
click at [142, 101] on div at bounding box center [142, 99] width 4 height 4
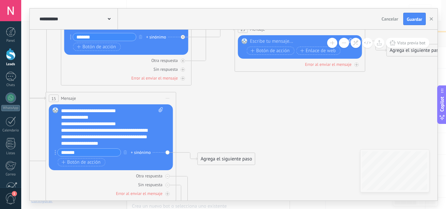
drag, startPoint x: 243, startPoint y: 137, endPoint x: 273, endPoint y: 99, distance: 47.9
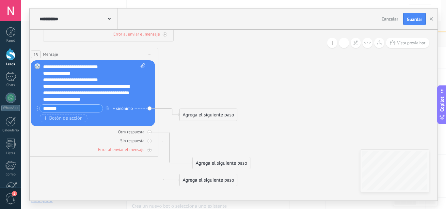
drag, startPoint x: 248, startPoint y: 90, endPoint x: 195, endPoint y: 124, distance: 63.4
drag, startPoint x: 150, startPoint y: 131, endPoint x: 149, endPoint y: 137, distance: 5.6
click at [150, 132] on icon at bounding box center [149, 132] width 2 height 2
click at [149, 140] on icon at bounding box center [149, 141] width 2 height 2
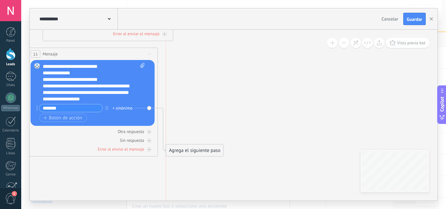
drag, startPoint x: 213, startPoint y: 115, endPoint x: 218, endPoint y: 124, distance: 10.1
click at [202, 153] on div "Agrega el siguiente paso" at bounding box center [194, 150] width 57 height 11
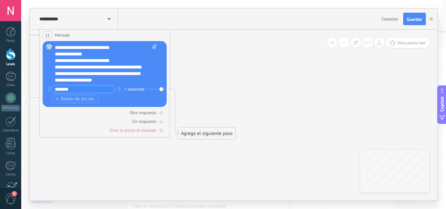
drag, startPoint x: 245, startPoint y: 77, endPoint x: 238, endPoint y: 85, distance: 10.7
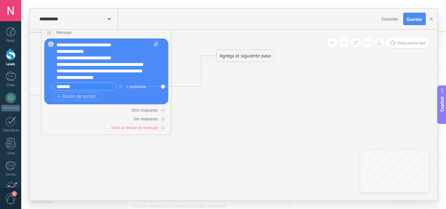
drag, startPoint x: 210, startPoint y: 129, endPoint x: 256, endPoint y: 43, distance: 97.1
click at [256, 51] on div "Agrega el siguiente paso" at bounding box center [245, 56] width 57 height 11
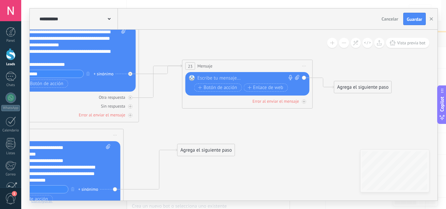
drag, startPoint x: 304, startPoint y: 82, endPoint x: 252, endPoint y: 168, distance: 100.1
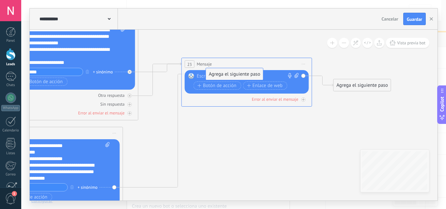
drag, startPoint x: 219, startPoint y: 150, endPoint x: 251, endPoint y: 71, distance: 85.1
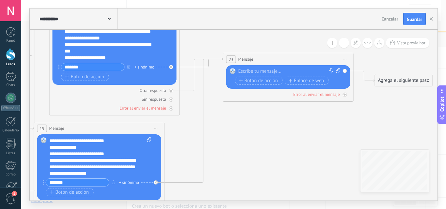
drag, startPoint x: 277, startPoint y: 158, endPoint x: 290, endPoint y: 119, distance: 41.4
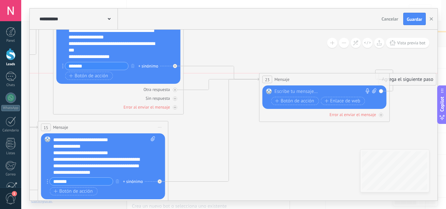
drag, startPoint x: 299, startPoint y: 61, endPoint x: 326, endPoint y: 79, distance: 32.4
click at [326, 79] on div "23 Mensaje ******* (a): Todos los contactos - canales seleccionados Todos los c…" at bounding box center [325, 80] width 130 height 12
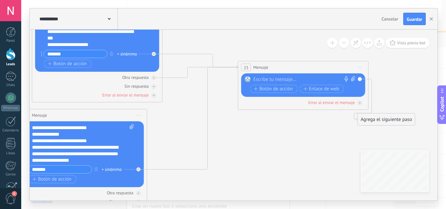
drag, startPoint x: 269, startPoint y: 169, endPoint x: 247, endPoint y: 155, distance: 26.6
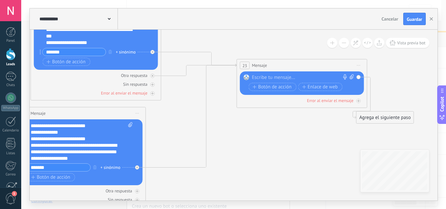
click at [282, 79] on div at bounding box center [300, 78] width 97 height 7
paste div
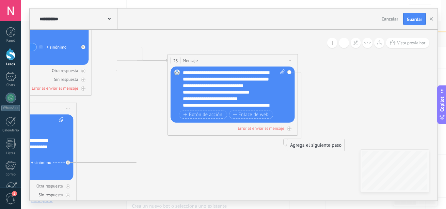
drag, startPoint x: 307, startPoint y: 164, endPoint x: 257, endPoint y: 146, distance: 52.2
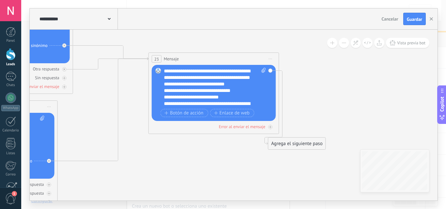
click at [290, 142] on div "Agrega el siguiente paso" at bounding box center [297, 144] width 57 height 11
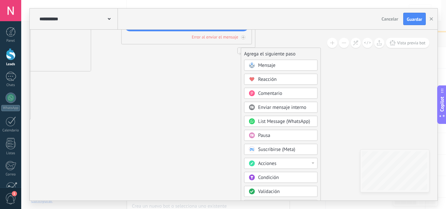
drag, startPoint x: 351, startPoint y: 117, endPoint x: 325, endPoint y: 27, distance: 93.7
click at [325, 27] on div "**********" at bounding box center [234, 104] width 408 height 192
drag, startPoint x: 319, startPoint y: 156, endPoint x: 320, endPoint y: 148, distance: 7.9
click at [320, 148] on div "Agrega el siguiente paso Mensaje Mensaje Mensaje Reacción Comentario Enviar men…" at bounding box center [281, 168] width 80 height 240
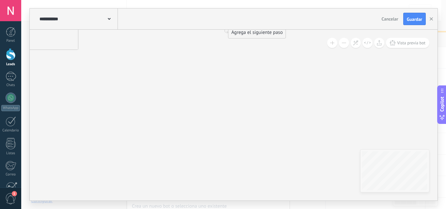
drag, startPoint x: 228, startPoint y: 87, endPoint x: 231, endPoint y: 53, distance: 34.7
click at [255, 35] on div "Agrega el siguiente paso" at bounding box center [258, 32] width 57 height 11
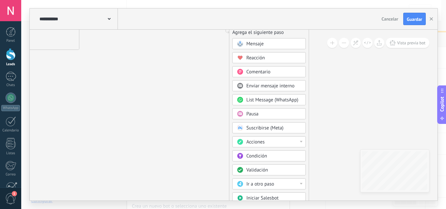
click at [269, 140] on div "Acciones" at bounding box center [274, 142] width 55 height 7
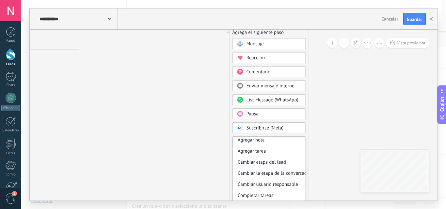
scroll to position [0, 0]
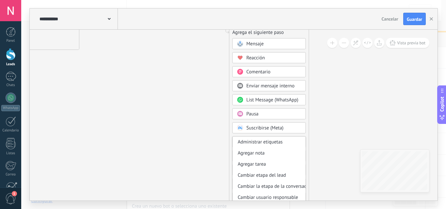
drag, startPoint x: 231, startPoint y: 167, endPoint x: 229, endPoint y: 147, distance: 19.7
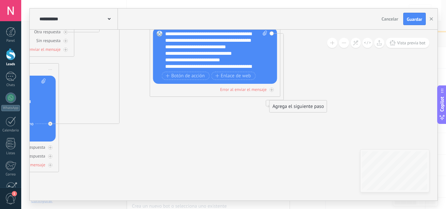
drag, startPoint x: 247, startPoint y: 175, endPoint x: 263, endPoint y: 194, distance: 24.8
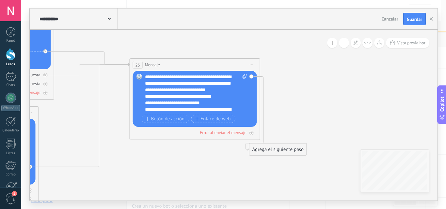
drag, startPoint x: 229, startPoint y: 143, endPoint x: 213, endPoint y: 176, distance: 36.7
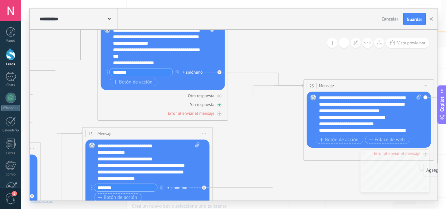
drag, startPoint x: 201, startPoint y: 169, endPoint x: 222, endPoint y: 106, distance: 66.5
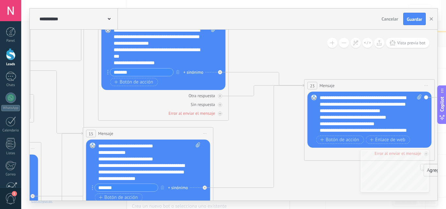
click at [161, 60] on div "**********" at bounding box center [159, 63] width 91 height 7
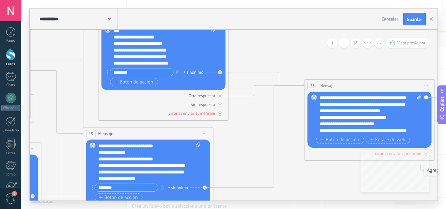
scroll to position [32, 0]
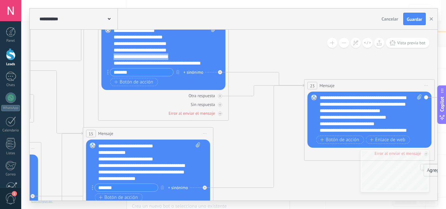
drag, startPoint x: 174, startPoint y: 57, endPoint x: 114, endPoint y: 54, distance: 59.6
click at [114, 54] on div "**********" at bounding box center [159, 57] width 91 height 7
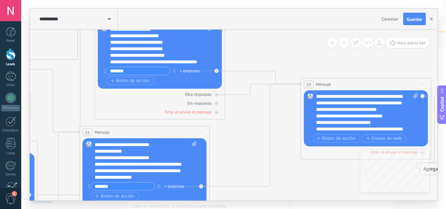
drag, startPoint x: 298, startPoint y: 176, endPoint x: 263, endPoint y: 184, distance: 35.8
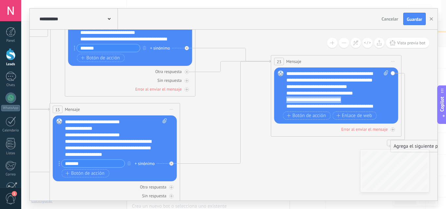
drag, startPoint x: 347, startPoint y: 100, endPoint x: 282, endPoint y: 97, distance: 64.8
click at [282, 97] on div "Reemplazar Quitar Convertir a mensaje de voz Arrastre la imagen aquí para adjun…" at bounding box center [336, 96] width 124 height 56
click at [415, 44] on span "Vista previa bot" at bounding box center [411, 43] width 28 height 6
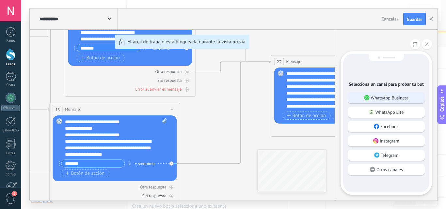
click at [397, 98] on p "WhatsApp Business" at bounding box center [390, 98] width 38 height 6
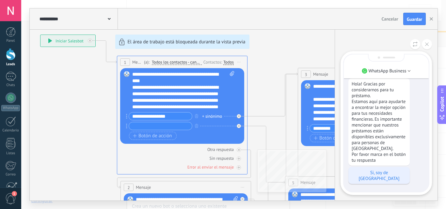
click at [377, 179] on p "Si, soy de [GEOGRAPHIC_DATA]" at bounding box center [379, 176] width 55 height 12
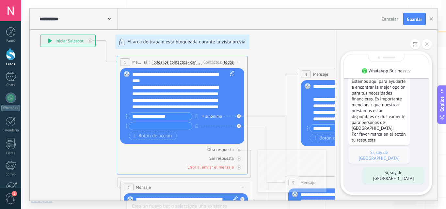
drag, startPoint x: 266, startPoint y: 91, endPoint x: 269, endPoint y: 55, distance: 36.7
click at [269, 55] on div "**********" at bounding box center [234, 104] width 408 height 192
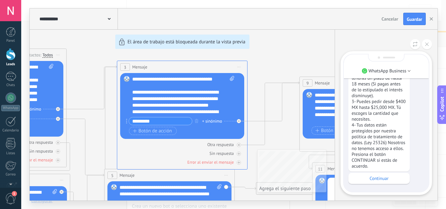
drag, startPoint x: 90, startPoint y: 77, endPoint x: 81, endPoint y: 81, distance: 9.1
click at [128, 51] on div "**********" at bounding box center [234, 104] width 408 height 192
click at [426, 41] on button at bounding box center [427, 44] width 10 height 10
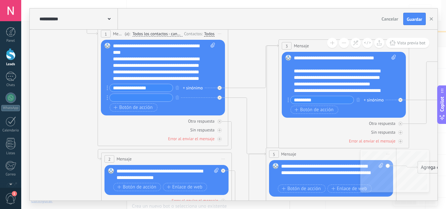
drag, startPoint x: 228, startPoint y: 29, endPoint x: 308, endPoint y: 18, distance: 81.1
click at [309, 18] on div "**********" at bounding box center [234, 104] width 408 height 192
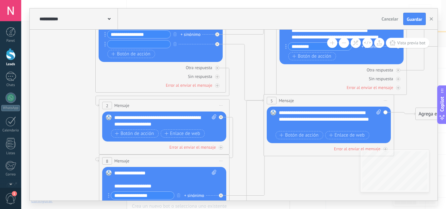
drag, startPoint x: 67, startPoint y: 125, endPoint x: 120, endPoint y: 106, distance: 56.6
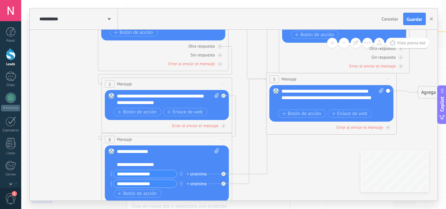
drag, startPoint x: 158, startPoint y: 185, endPoint x: 111, endPoint y: 181, distance: 46.6
click at [111, 181] on div "**********" at bounding box center [144, 184] width 66 height 8
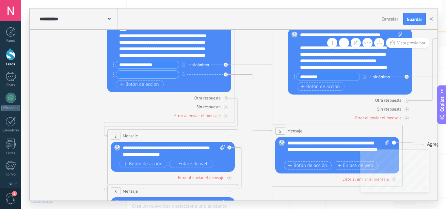
drag, startPoint x: 62, startPoint y: 88, endPoint x: 104, endPoint y: 102, distance: 43.4
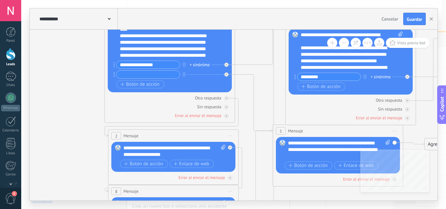
click at [139, 73] on input "text" at bounding box center [148, 75] width 63 height 8
paste input "**********"
type input "**********"
click at [412, 45] on span "Vista previa bot" at bounding box center [411, 43] width 28 height 6
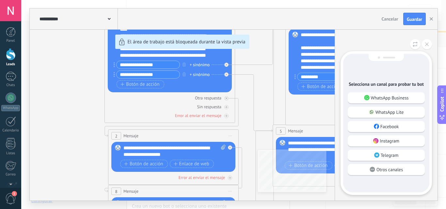
click at [394, 96] on p "WhatsApp Business" at bounding box center [390, 98] width 38 height 6
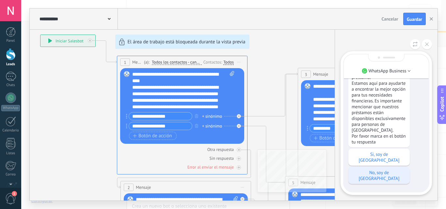
click at [376, 163] on p "Si, soy de [GEOGRAPHIC_DATA]" at bounding box center [379, 158] width 55 height 12
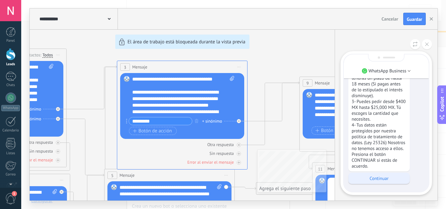
click at [378, 180] on p "Continuar" at bounding box center [379, 179] width 55 height 6
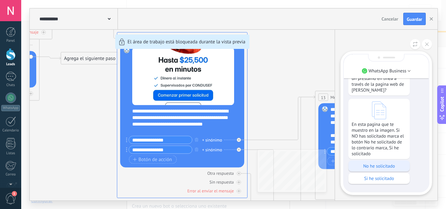
click at [383, 170] on div "No he solicitado" at bounding box center [379, 166] width 61 height 11
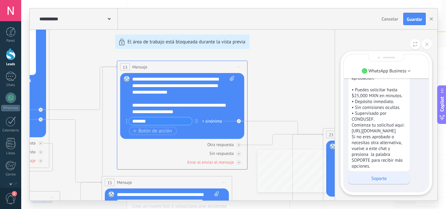
click at [382, 177] on p "Soporte" at bounding box center [379, 179] width 55 height 6
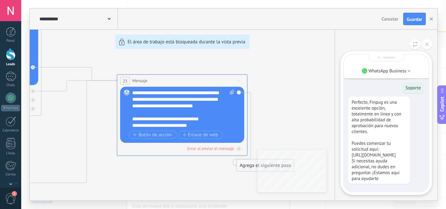
click at [274, 90] on div "**********" at bounding box center [234, 104] width 408 height 192
click at [430, 44] on button at bounding box center [427, 44] width 10 height 10
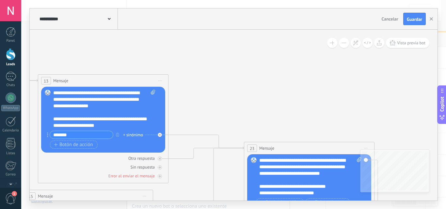
drag, startPoint x: 260, startPoint y: 61, endPoint x: 383, endPoint y: 134, distance: 143.1
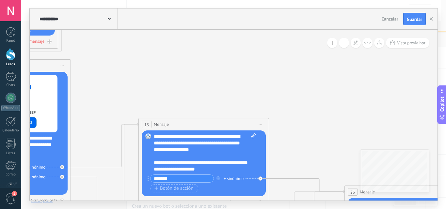
drag, startPoint x: 291, startPoint y: 106, endPoint x: 402, endPoint y: 124, distance: 112.3
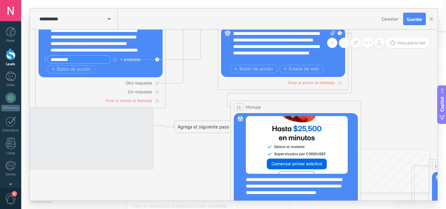
drag, startPoint x: 202, startPoint y: 92, endPoint x: 374, endPoint y: 115, distance: 173.2
click at [427, 122] on icon at bounding box center [284, 184] width 1340 height 764
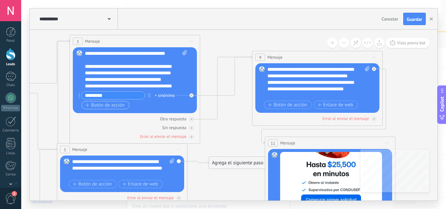
drag, startPoint x: 209, startPoint y: 109, endPoint x: 121, endPoint y: 110, distance: 88.2
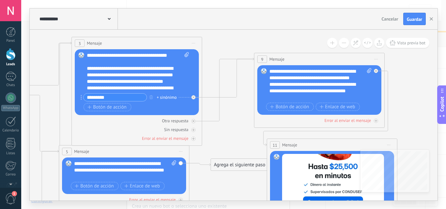
drag, startPoint x: 91, startPoint y: 123, endPoint x: 120, endPoint y: 126, distance: 28.7
click at [134, 127] on div "Otra respuesta Sin respuesta Error al enviar el mensaje" at bounding box center [137, 128] width 124 height 26
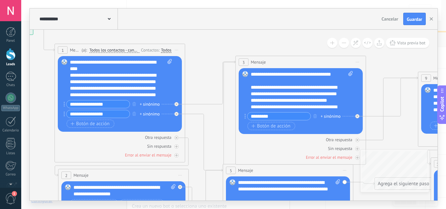
drag, startPoint x: 58, startPoint y: 111, endPoint x: 198, endPoint y: 124, distance: 141.1
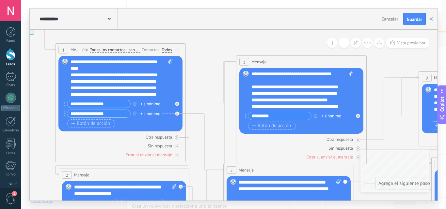
click at [142, 92] on div "**********" at bounding box center [122, 78] width 102 height 39
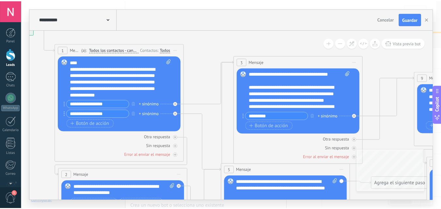
scroll to position [13, 0]
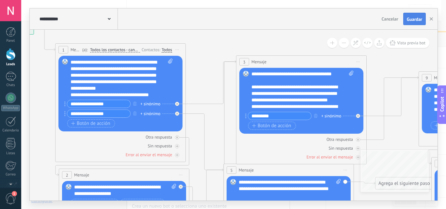
click at [405, 21] on button "Guardar" at bounding box center [415, 19] width 23 height 12
click at [431, 18] on icon "button" at bounding box center [431, 18] width 3 height 3
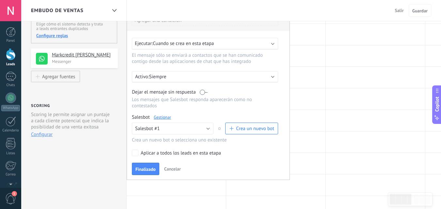
scroll to position [68, 0]
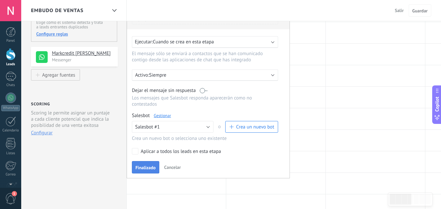
click at [147, 166] on span "Finalizado" at bounding box center [146, 168] width 20 height 5
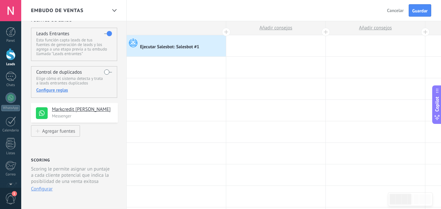
scroll to position [0, 0]
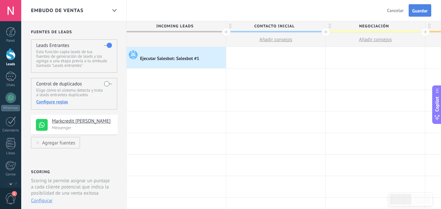
click at [423, 8] on button "Guardar" at bounding box center [420, 10] width 23 height 12
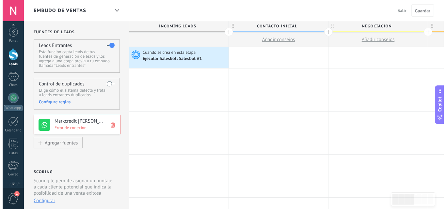
scroll to position [20, 0]
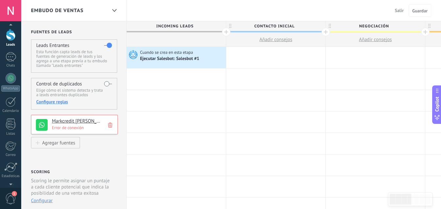
click at [9, 195] on span "1" at bounding box center [10, 198] width 11 height 11
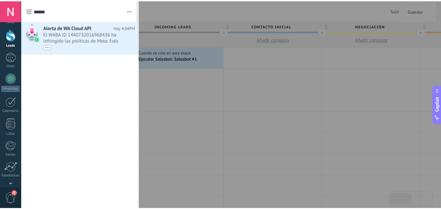
scroll to position [0, 0]
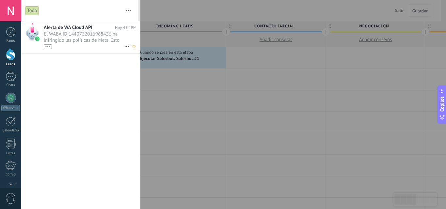
click at [94, 42] on span "El WABA ID 1440732016968436 ha infringido las políticas de Meta. Esto puede cau…" at bounding box center [84, 40] width 80 height 18
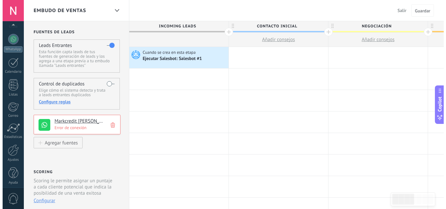
scroll to position [62, 0]
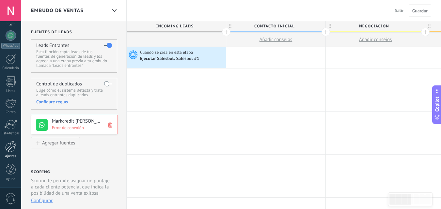
click at [12, 151] on div at bounding box center [10, 146] width 11 height 11
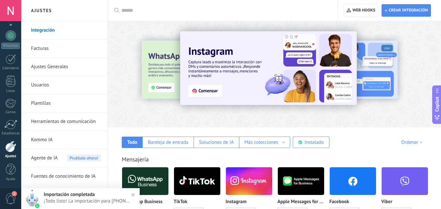
click at [156, 178] on img at bounding box center [145, 182] width 46 height 32
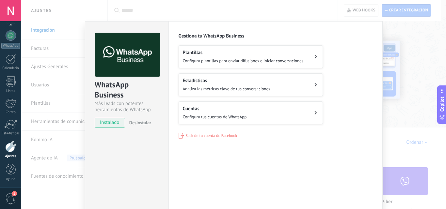
click at [264, 111] on button "Cuentas Configura tus cuentas de WhatsApp" at bounding box center [251, 113] width 144 height 23
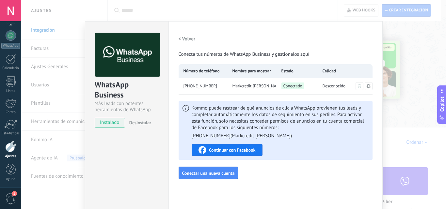
click at [366, 85] on icon at bounding box center [368, 86] width 5 height 5
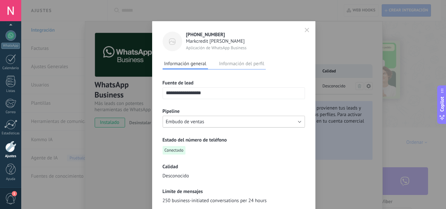
click at [282, 120] on button "Embudo de ventas" at bounding box center [234, 122] width 142 height 12
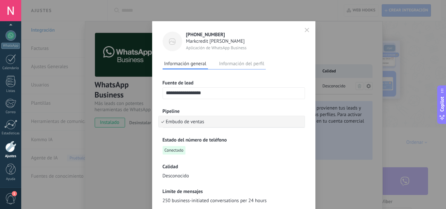
click at [307, 27] on button "button" at bounding box center [307, 30] width 10 height 11
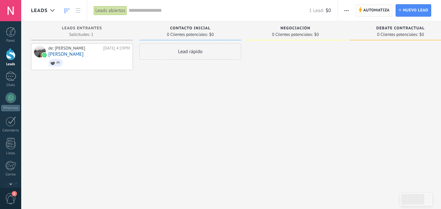
click at [369, 14] on span "Automatiza" at bounding box center [377, 11] width 26 height 12
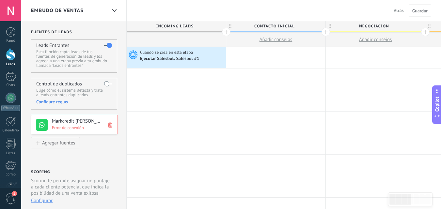
click at [110, 124] on use at bounding box center [110, 125] width 4 height 5
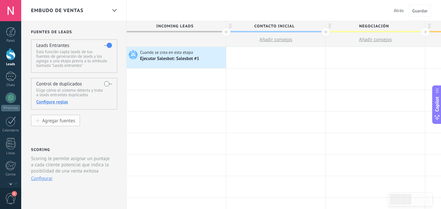
click at [70, 123] on div "Agregar fuentes" at bounding box center [58, 121] width 33 height 6
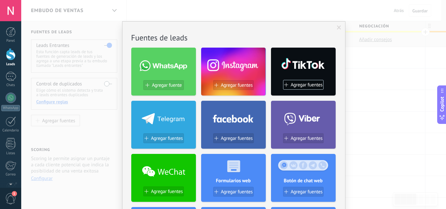
click at [153, 73] on div at bounding box center [163, 64] width 65 height 28
click at [154, 82] on button "Agregar fuente" at bounding box center [163, 85] width 41 height 10
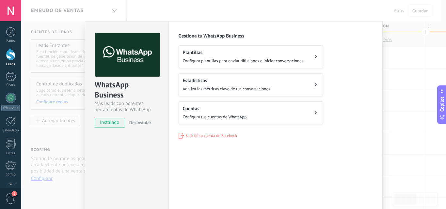
click at [224, 105] on button "Cuentas Configura tus cuentas de WhatsApp" at bounding box center [251, 113] width 144 height 23
